Goal: Information Seeking & Learning: Learn about a topic

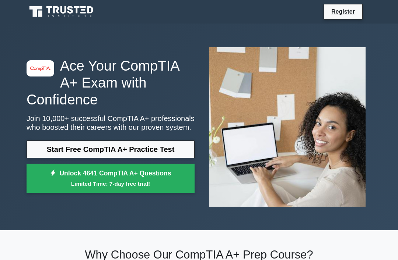
click at [154, 147] on link "Start Free CompTIA A+ Practice Test" at bounding box center [111, 150] width 168 height 18
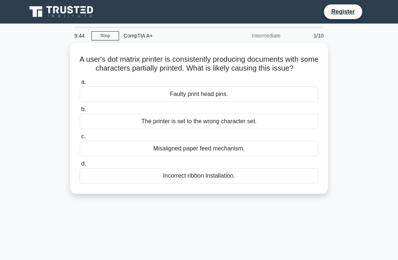
click at [257, 101] on div "Faulty print head pins." at bounding box center [199, 94] width 239 height 15
click at [80, 85] on input "a. Faulty print head pins." at bounding box center [80, 82] width 0 height 5
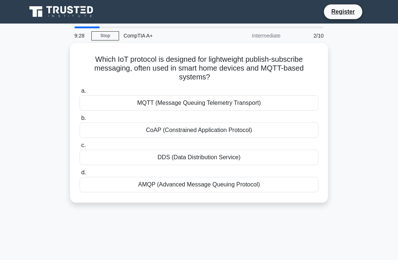
click at [231, 153] on div "DDS (Data Distribution Service)" at bounding box center [199, 157] width 239 height 15
click at [80, 148] on input "c. DDS (Data Distribution Service)" at bounding box center [80, 145] width 0 height 5
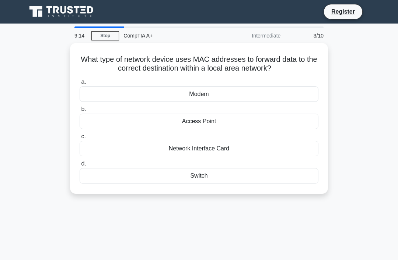
click at [246, 187] on div "What type of network device uses MAC addresses to forward data to the correct d…" at bounding box center [199, 118] width 252 height 145
click at [245, 165] on label "d. Switch" at bounding box center [199, 171] width 239 height 24
click at [80, 165] on input "d. Switch" at bounding box center [80, 164] width 0 height 5
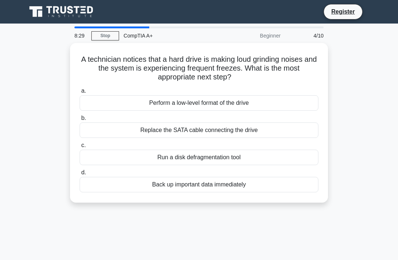
click at [211, 186] on div "Back up important data immediately" at bounding box center [199, 184] width 239 height 15
click at [80, 175] on input "d. Back up important data immediately" at bounding box center [80, 172] width 0 height 5
